Goal: Transaction & Acquisition: Purchase product/service

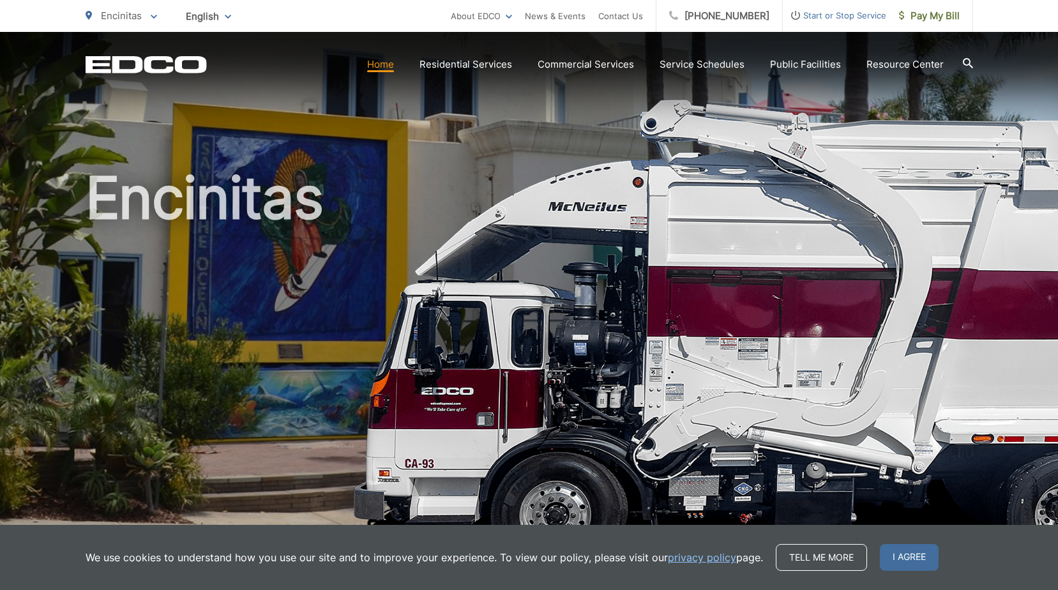
click at [913, 558] on span "I agree" at bounding box center [909, 557] width 59 height 27
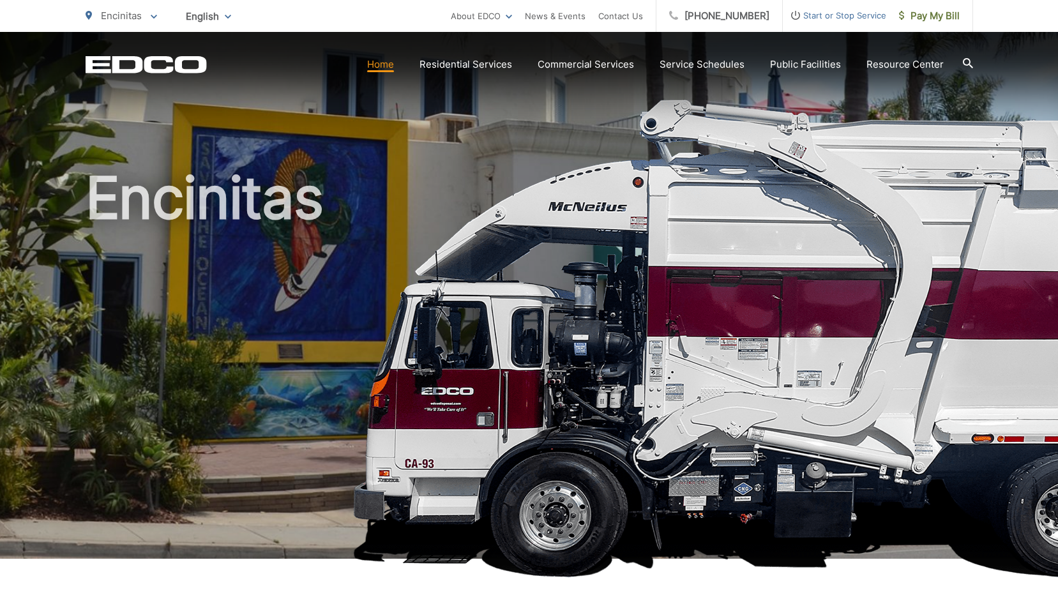
click at [385, 66] on link "Home" at bounding box center [380, 64] width 27 height 15
click at [948, 16] on span "Pay My Bill" at bounding box center [929, 15] width 61 height 15
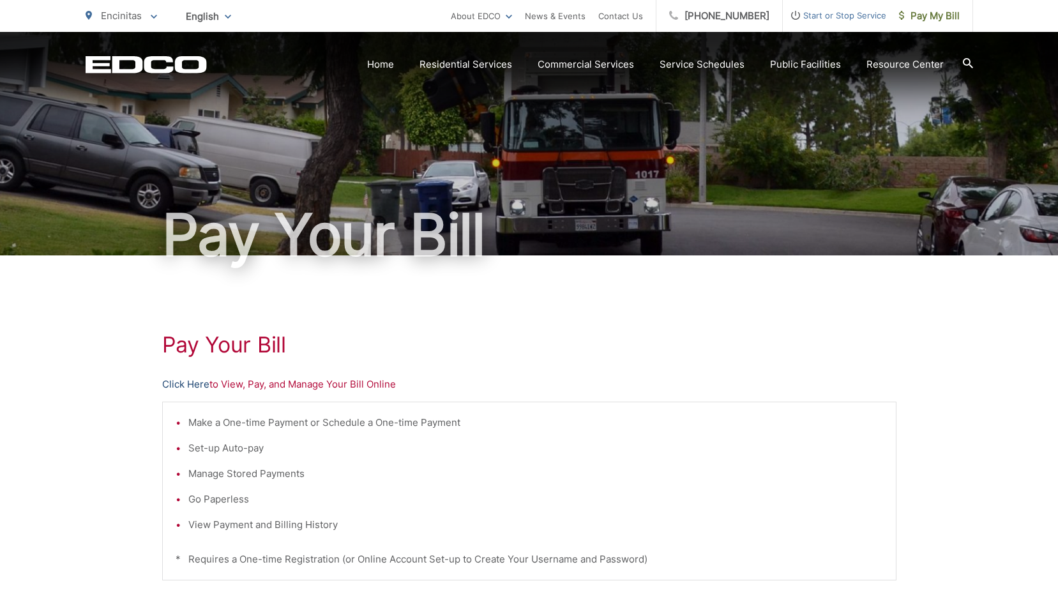
click at [190, 384] on link "Click Here" at bounding box center [185, 384] width 47 height 15
